Goal: Task Accomplishment & Management: Manage account settings

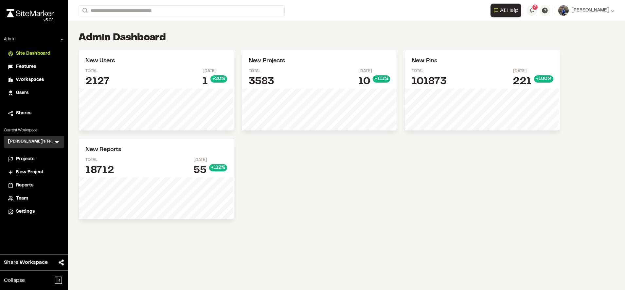
drag, startPoint x: 0, startPoint y: 0, endPoint x: 36, endPoint y: 75, distance: 83.4
click at [36, 75] on li "Workspaces" at bounding box center [34, 80] width 60 height 12
click at [36, 77] on span "Workspaces" at bounding box center [30, 79] width 28 height 7
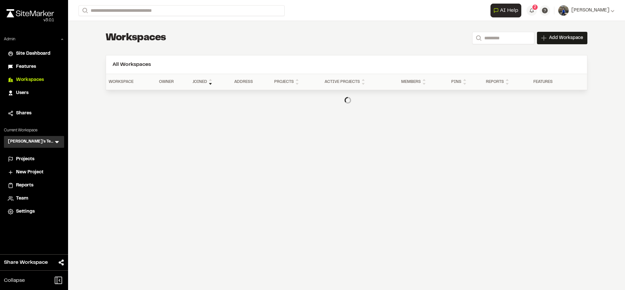
click at [27, 92] on span "Users" at bounding box center [22, 92] width 12 height 7
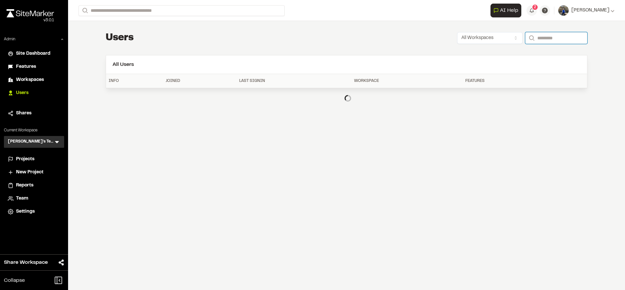
click at [545, 33] on input "Search" at bounding box center [556, 38] width 62 height 12
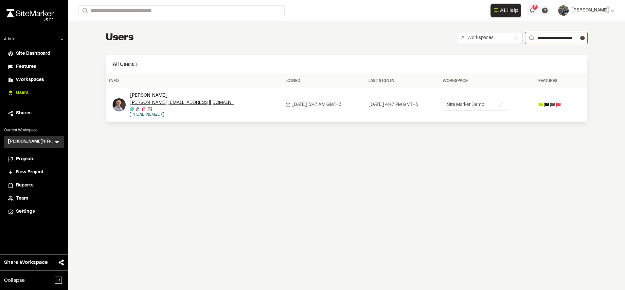
type input "**********"
click at [116, 105] on img at bounding box center [119, 104] width 13 height 13
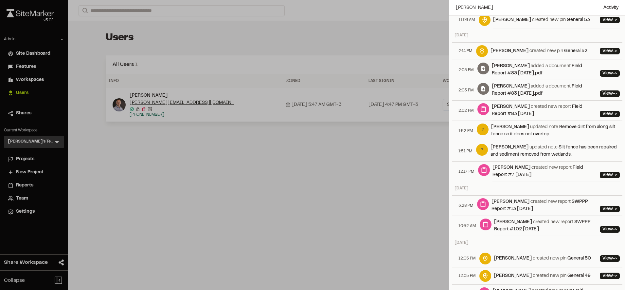
scroll to position [627, 0]
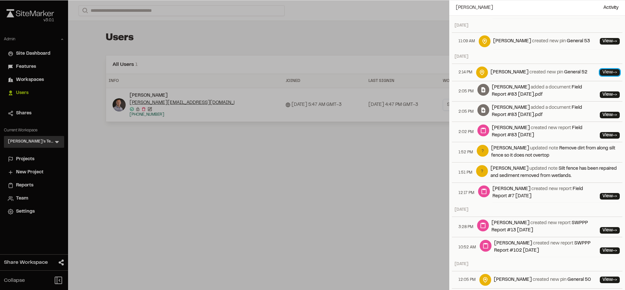
click at [600, 76] on link "View ->" at bounding box center [610, 72] width 20 height 7
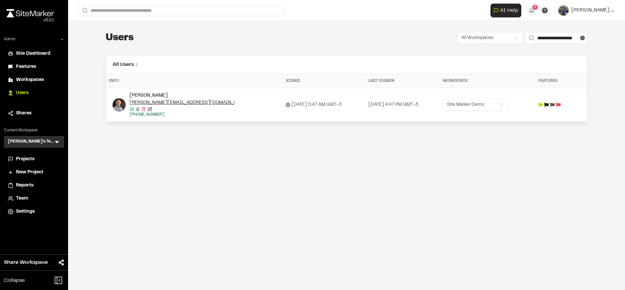
click at [260, 145] on div "**********" at bounding box center [346, 145] width 557 height 290
click at [549, 105] on div at bounding box center [555, 104] width 34 height 5
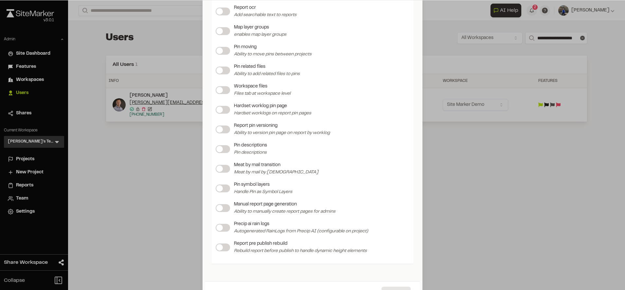
scroll to position [805, 0]
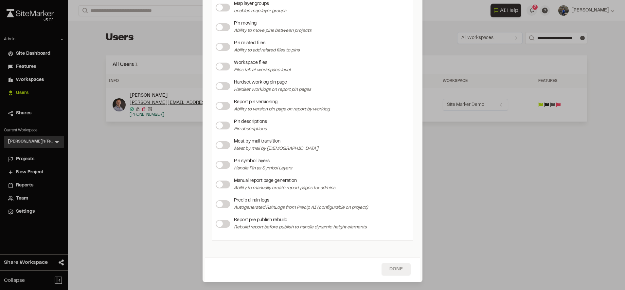
click at [382, 264] on button "Done" at bounding box center [395, 269] width 29 height 12
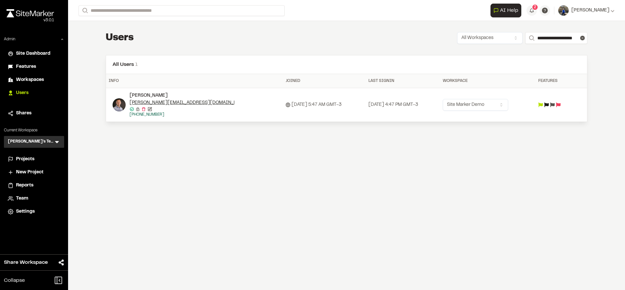
click at [18, 158] on span "Projects" at bounding box center [25, 158] width 18 height 7
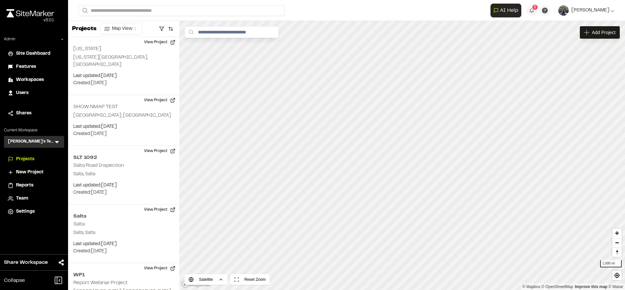
click at [35, 65] on span "Features" at bounding box center [26, 66] width 20 height 7
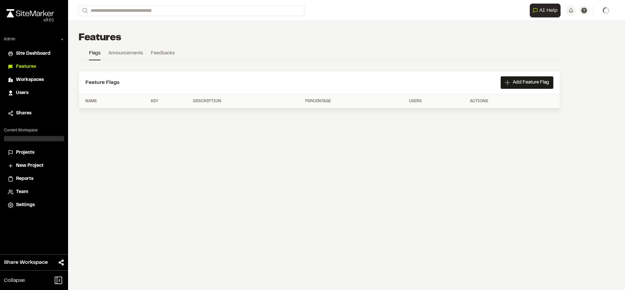
click at [129, 49] on div "Features Flags Announcements Feedbacks New Feature Flag Key Description Percent…" at bounding box center [319, 86] width 503 height 131
click at [130, 50] on link "Announcements" at bounding box center [125, 55] width 35 height 10
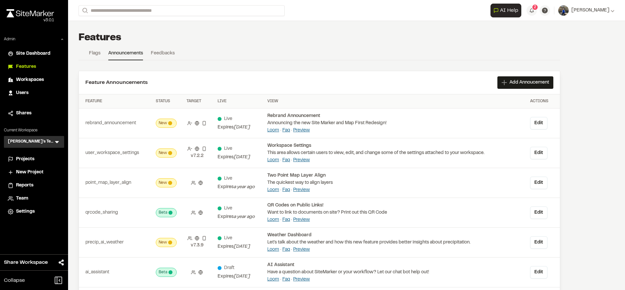
click at [95, 58] on link "Flags" at bounding box center [94, 55] width 11 height 10
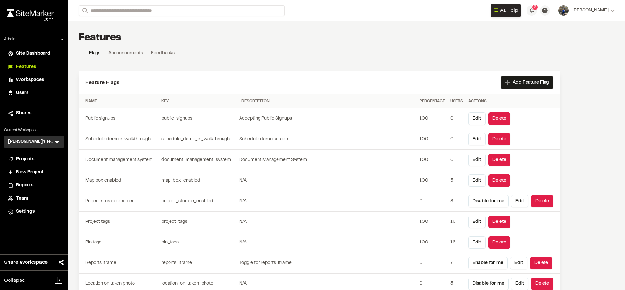
click at [25, 96] on span "Users" at bounding box center [22, 92] width 12 height 7
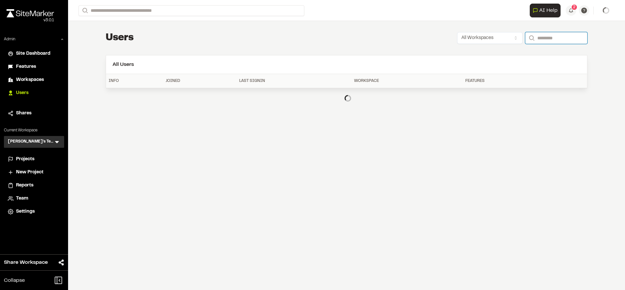
click at [541, 41] on input "Search" at bounding box center [556, 38] width 62 height 12
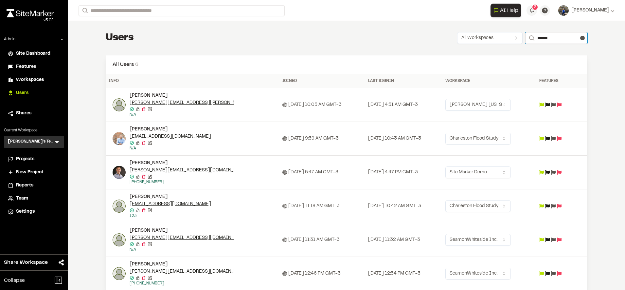
type input "******"
click at [550, 172] on icon at bounding box center [547, 172] width 5 height 5
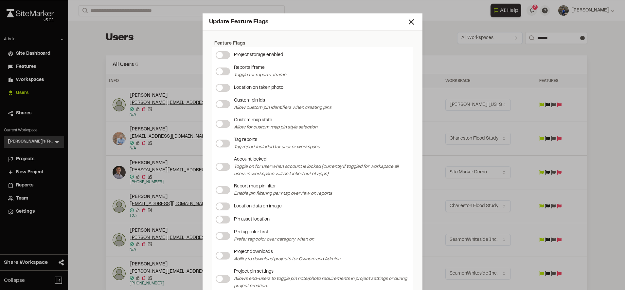
click at [218, 123] on label at bounding box center [223, 124] width 14 height 8
click at [217, 142] on label at bounding box center [223, 143] width 14 height 8
click at [216, 236] on label at bounding box center [223, 236] width 14 height 8
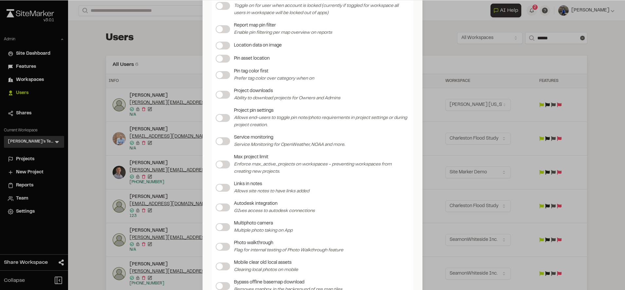
click at [217, 246] on label at bounding box center [223, 246] width 14 height 8
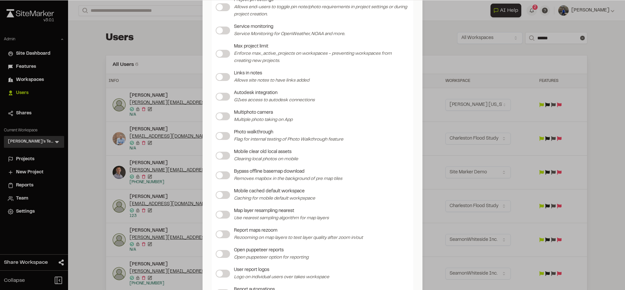
scroll to position [280, 0]
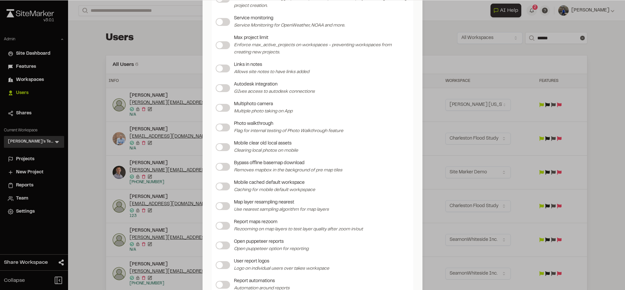
click at [221, 167] on span at bounding box center [219, 166] width 7 height 7
click at [220, 181] on div "Mobile cached default workspace Caching for mobile default workpspace" at bounding box center [313, 186] width 194 height 14
click at [220, 187] on span at bounding box center [219, 186] width 7 height 7
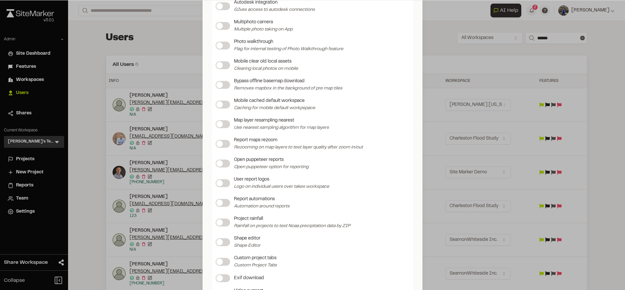
scroll to position [362, 0]
click at [219, 238] on label at bounding box center [223, 242] width 14 height 8
click at [220, 264] on label at bounding box center [223, 261] width 14 height 8
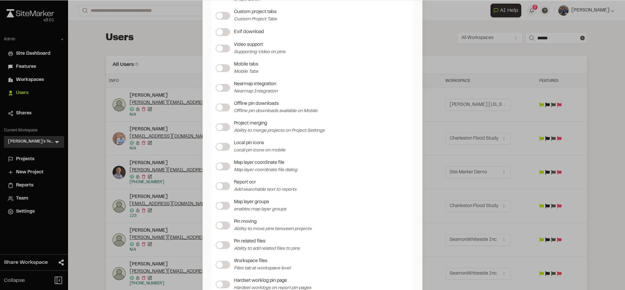
scroll to position [608, 0]
click at [220, 206] on span at bounding box center [219, 205] width 7 height 7
click at [220, 242] on label at bounding box center [223, 244] width 14 height 8
click at [220, 263] on span at bounding box center [219, 263] width 7 height 7
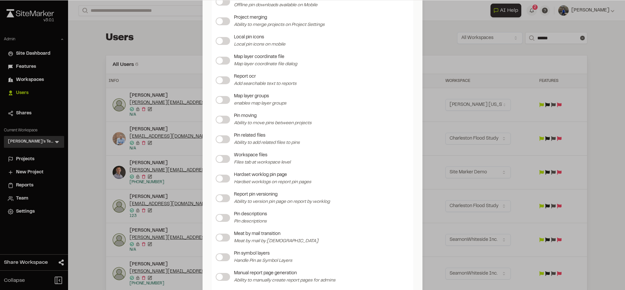
scroll to position [810, 0]
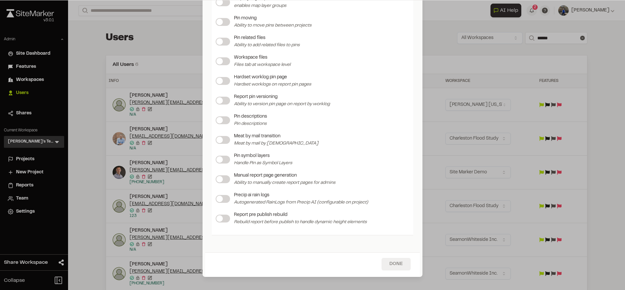
click at [401, 266] on button "Done" at bounding box center [395, 263] width 29 height 12
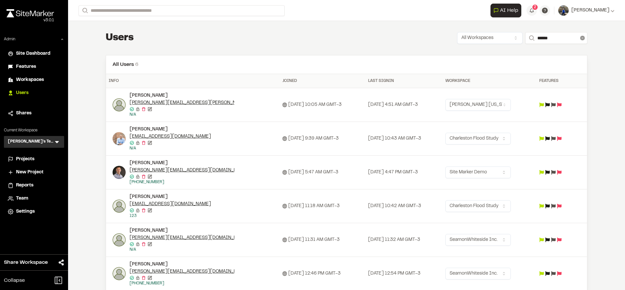
click at [582, 37] on line at bounding box center [583, 38] width 2 height 2
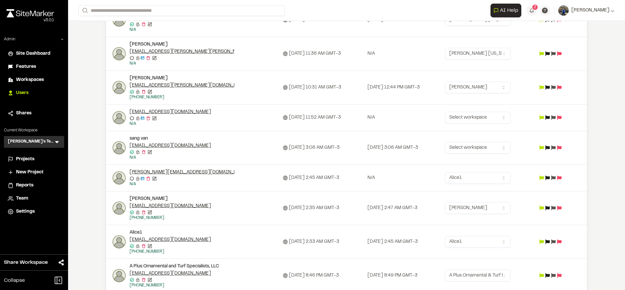
scroll to position [216, 0]
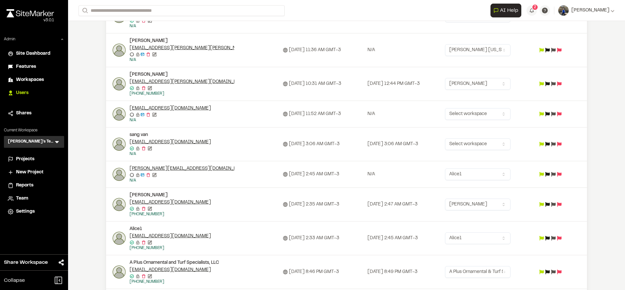
click at [116, 175] on img at bounding box center [119, 174] width 13 height 13
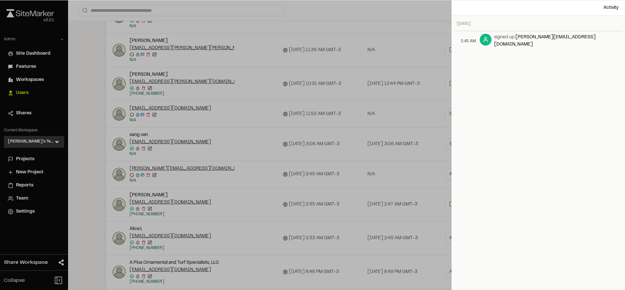
click at [248, 178] on tbody "**********" at bounding box center [346, 198] width 481 height 652
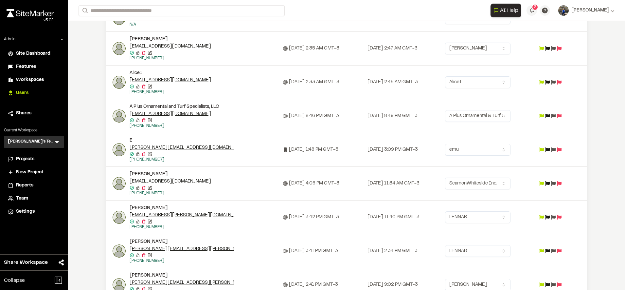
scroll to position [417, 0]
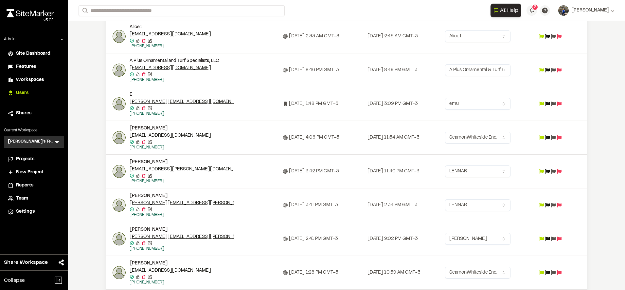
click at [115, 171] on img at bounding box center [119, 171] width 13 height 13
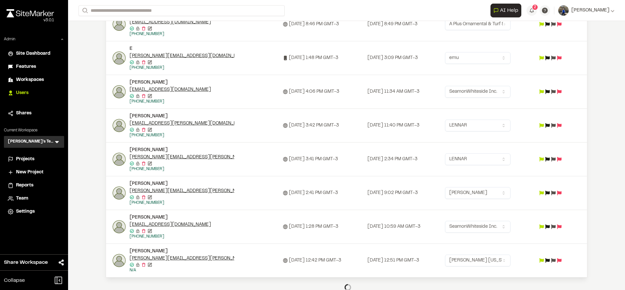
click at [117, 193] on img at bounding box center [119, 192] width 13 height 13
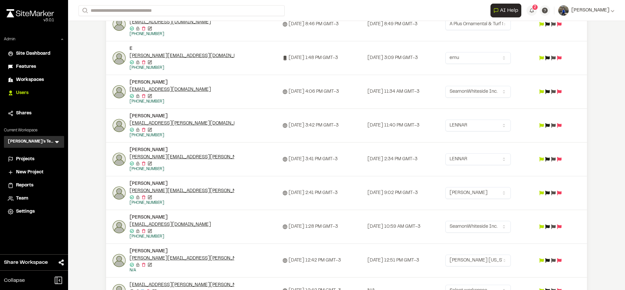
click at [256, 181] on div at bounding box center [312, 145] width 625 height 290
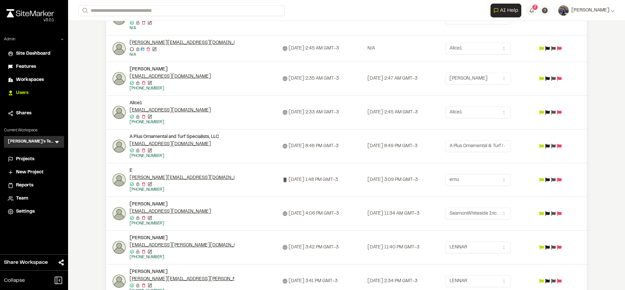
scroll to position [0, 0]
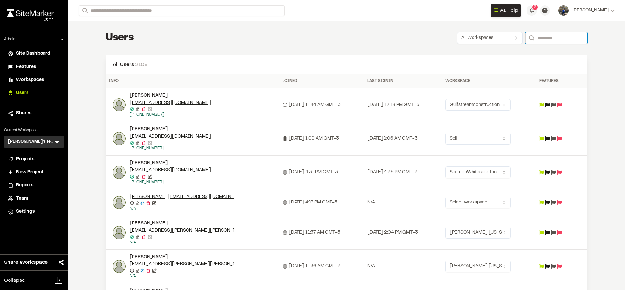
click at [536, 36] on input "Search" at bounding box center [556, 38] width 62 height 12
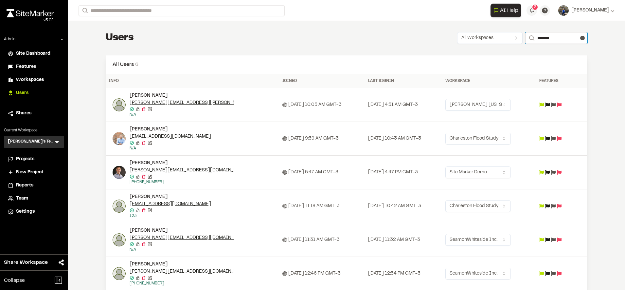
type input "*******"
click at [550, 170] on icon at bounding box center [547, 172] width 5 height 5
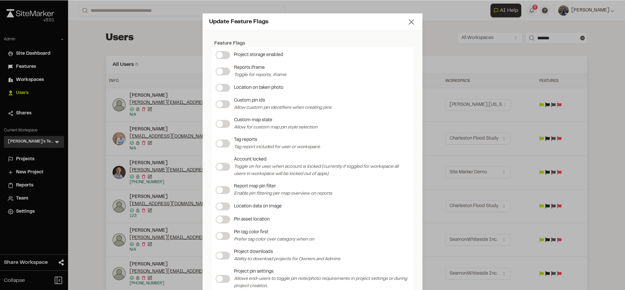
click at [409, 21] on line at bounding box center [411, 22] width 5 height 5
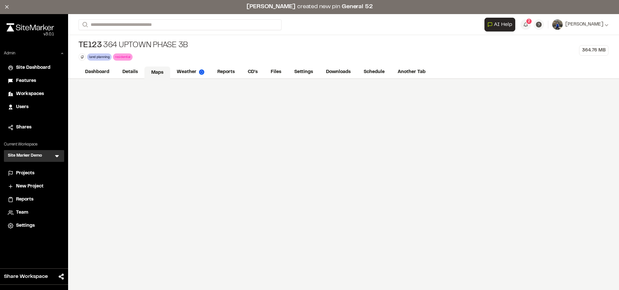
click at [154, 71] on link "Maps" at bounding box center [157, 72] width 26 height 12
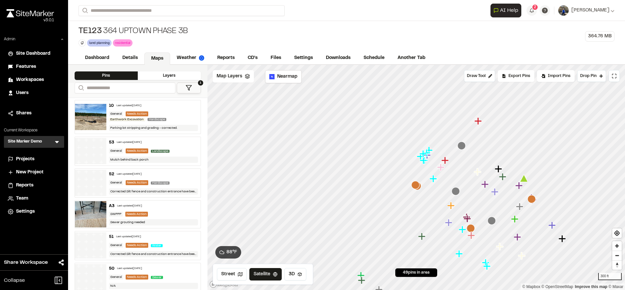
scroll to position [13, 0]
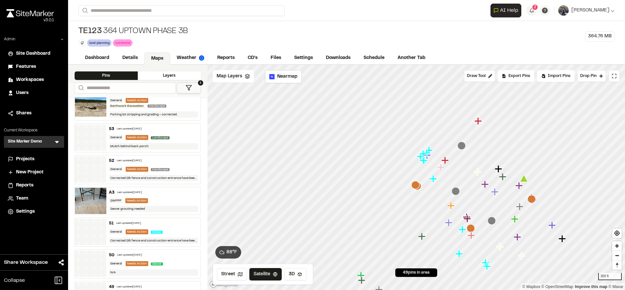
click at [168, 168] on div "Hardscape" at bounding box center [161, 169] width 21 height 6
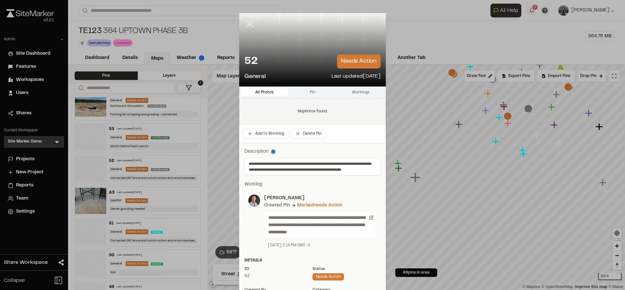
click at [244, 24] on icon at bounding box center [249, 23] width 11 height 11
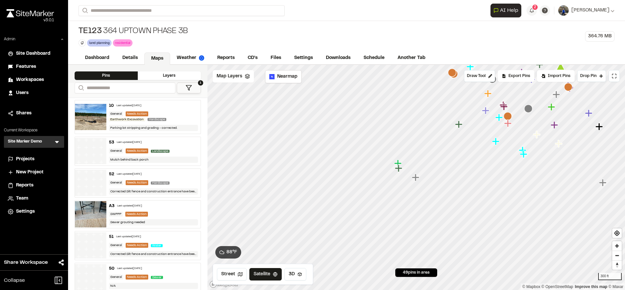
scroll to position [13, 0]
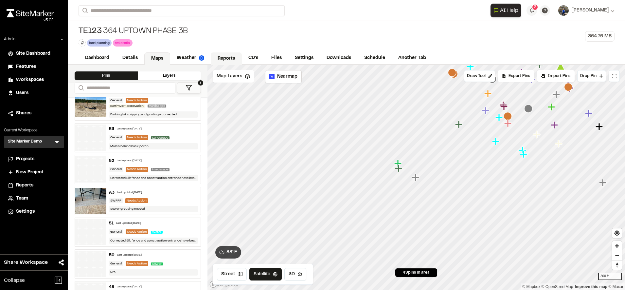
click at [219, 58] on link "Reports" at bounding box center [226, 58] width 31 height 12
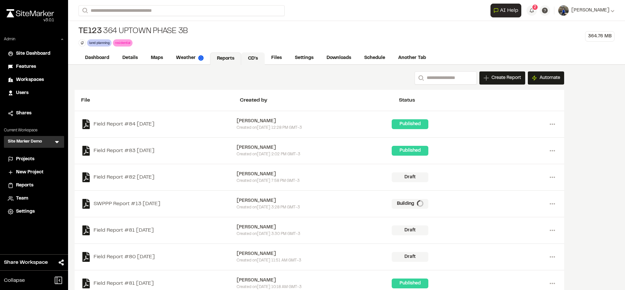
click at [254, 61] on link "CD's" at bounding box center [253, 58] width 24 height 12
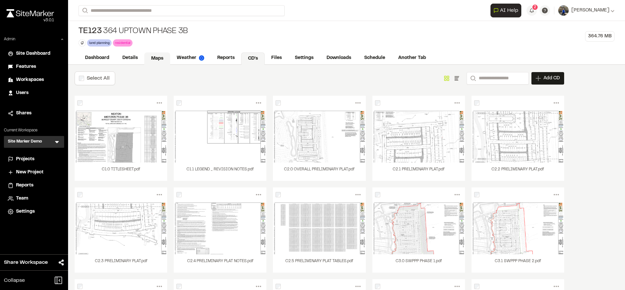
click at [158, 62] on link "Maps" at bounding box center [157, 58] width 26 height 12
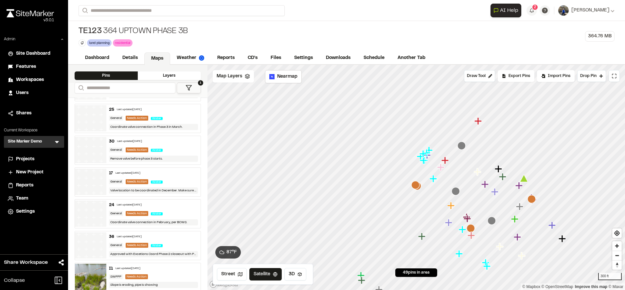
scroll to position [1112, 0]
click at [163, 157] on div "Remove valve before phase 3 starts." at bounding box center [153, 159] width 89 height 6
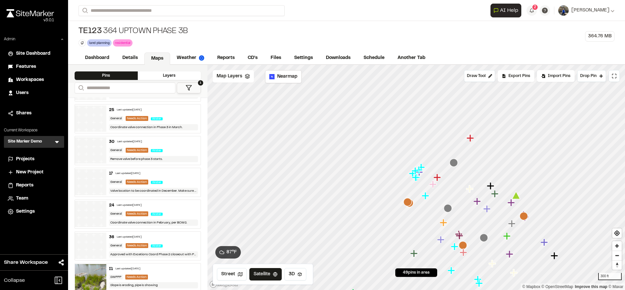
click at [35, 163] on li "Projects" at bounding box center [34, 159] width 60 height 12
click at [32, 159] on span "Projects" at bounding box center [25, 158] width 18 height 7
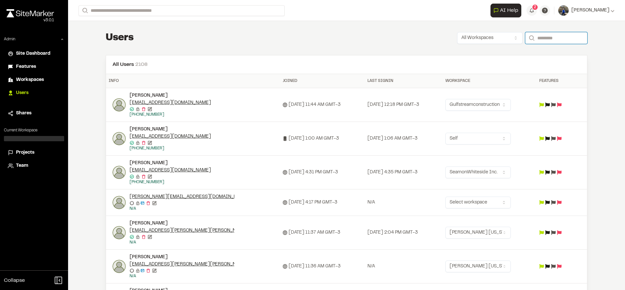
click at [549, 39] on input "Search" at bounding box center [556, 38] width 62 height 12
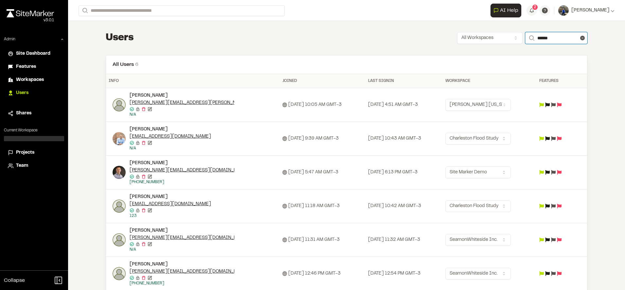
type input "******"
click at [115, 169] on img at bounding box center [119, 172] width 13 height 13
click at [329, 183] on tbody "**********" at bounding box center [346, 189] width 481 height 202
click at [555, 172] on icon at bounding box center [553, 172] width 5 height 5
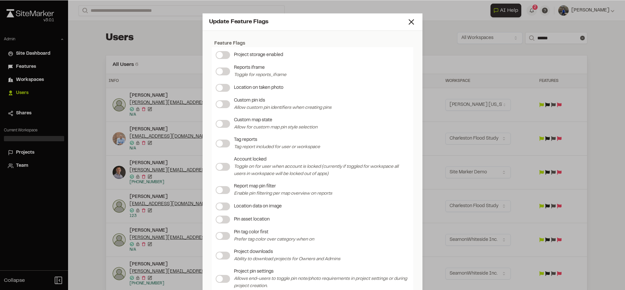
click at [219, 124] on span at bounding box center [219, 123] width 7 height 7
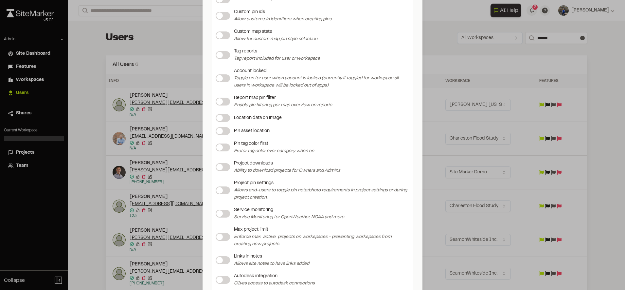
scroll to position [83, 0]
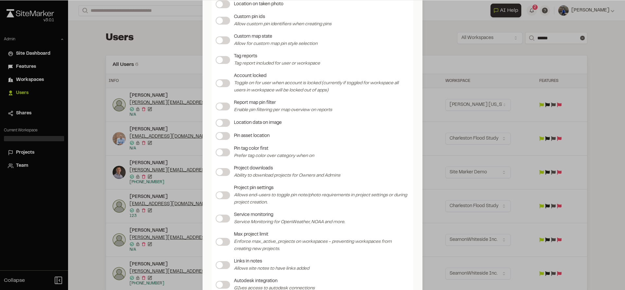
click at [219, 59] on span at bounding box center [219, 60] width 7 height 7
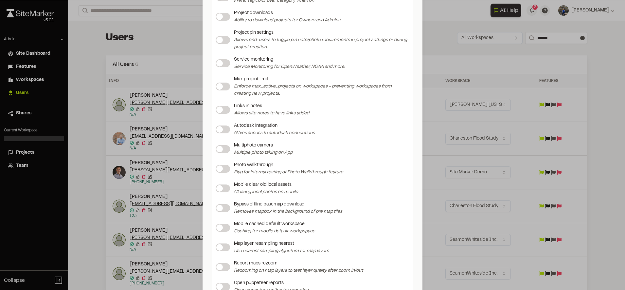
scroll to position [240, 0]
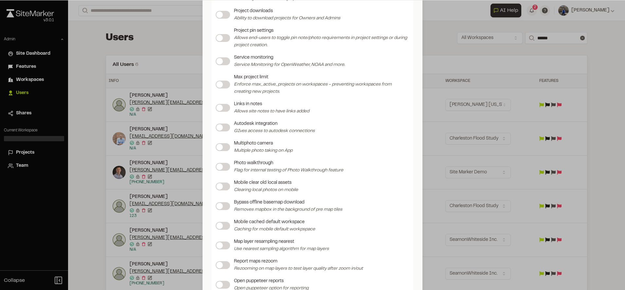
click at [223, 169] on label at bounding box center [223, 167] width 14 height 8
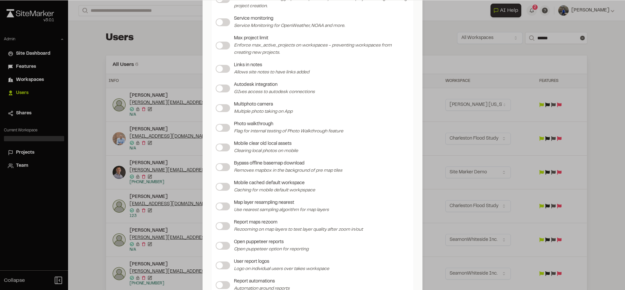
scroll to position [285, 0]
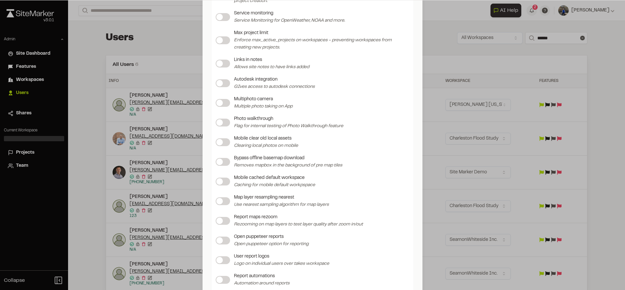
click at [218, 163] on span at bounding box center [219, 161] width 7 height 7
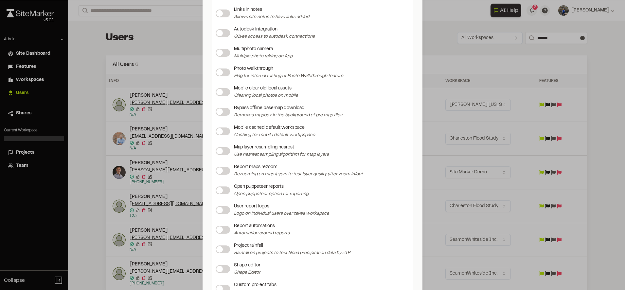
scroll to position [337, 0]
click at [222, 132] on label at bounding box center [223, 129] width 14 height 8
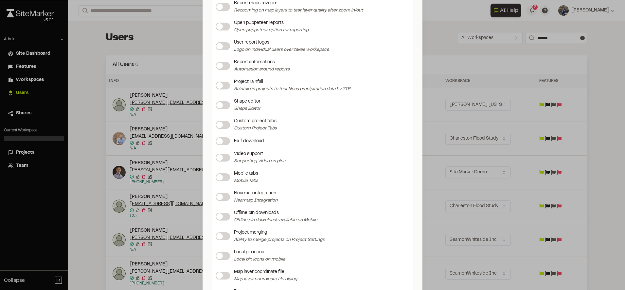
scroll to position [499, 0]
click at [218, 106] on span at bounding box center [219, 104] width 7 height 7
click at [223, 128] on div "Custom project tabs Custom Project Tabs" at bounding box center [313, 124] width 194 height 14
click at [222, 127] on label at bounding box center [223, 124] width 14 height 8
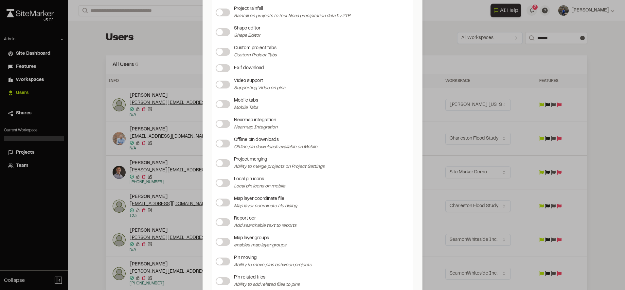
scroll to position [573, 0]
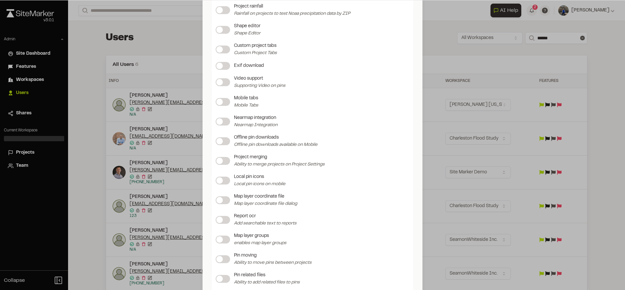
click at [222, 142] on label at bounding box center [223, 141] width 14 height 8
click at [221, 180] on label at bounding box center [223, 180] width 14 height 8
click at [221, 180] on span at bounding box center [219, 180] width 7 height 7
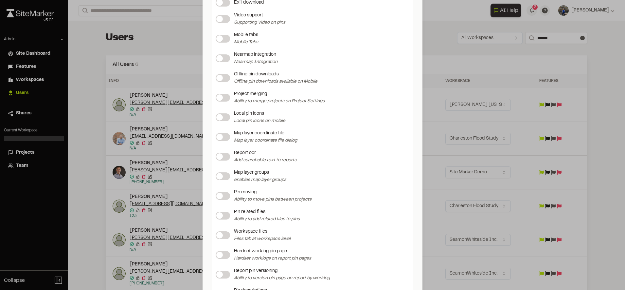
scroll to position [641, 0]
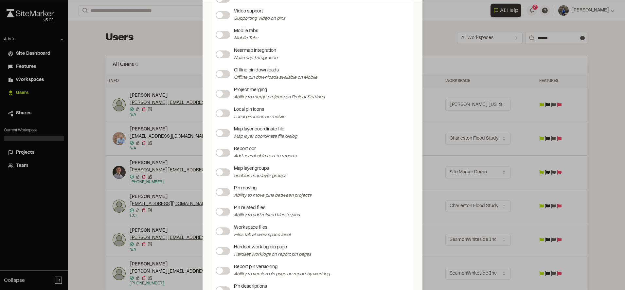
click at [219, 169] on label at bounding box center [223, 172] width 14 height 8
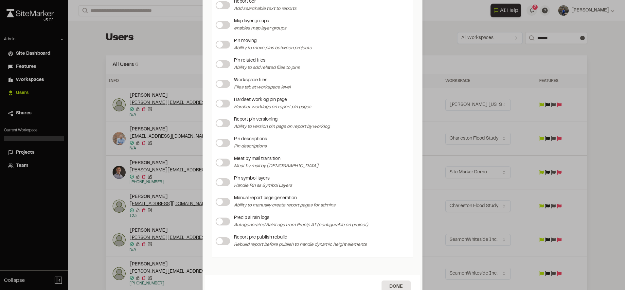
scroll to position [788, 0]
click at [222, 220] on label at bounding box center [223, 221] width 14 height 8
click at [222, 181] on label at bounding box center [223, 182] width 14 height 8
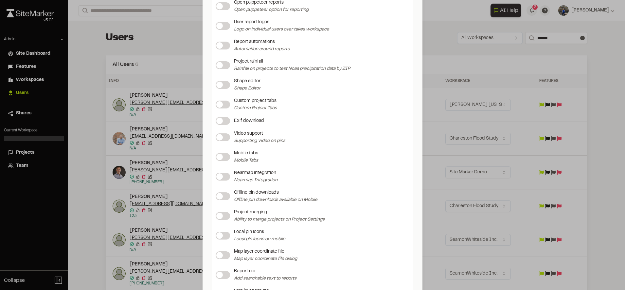
scroll to position [518, 0]
